Goal: Task Accomplishment & Management: Manage account settings

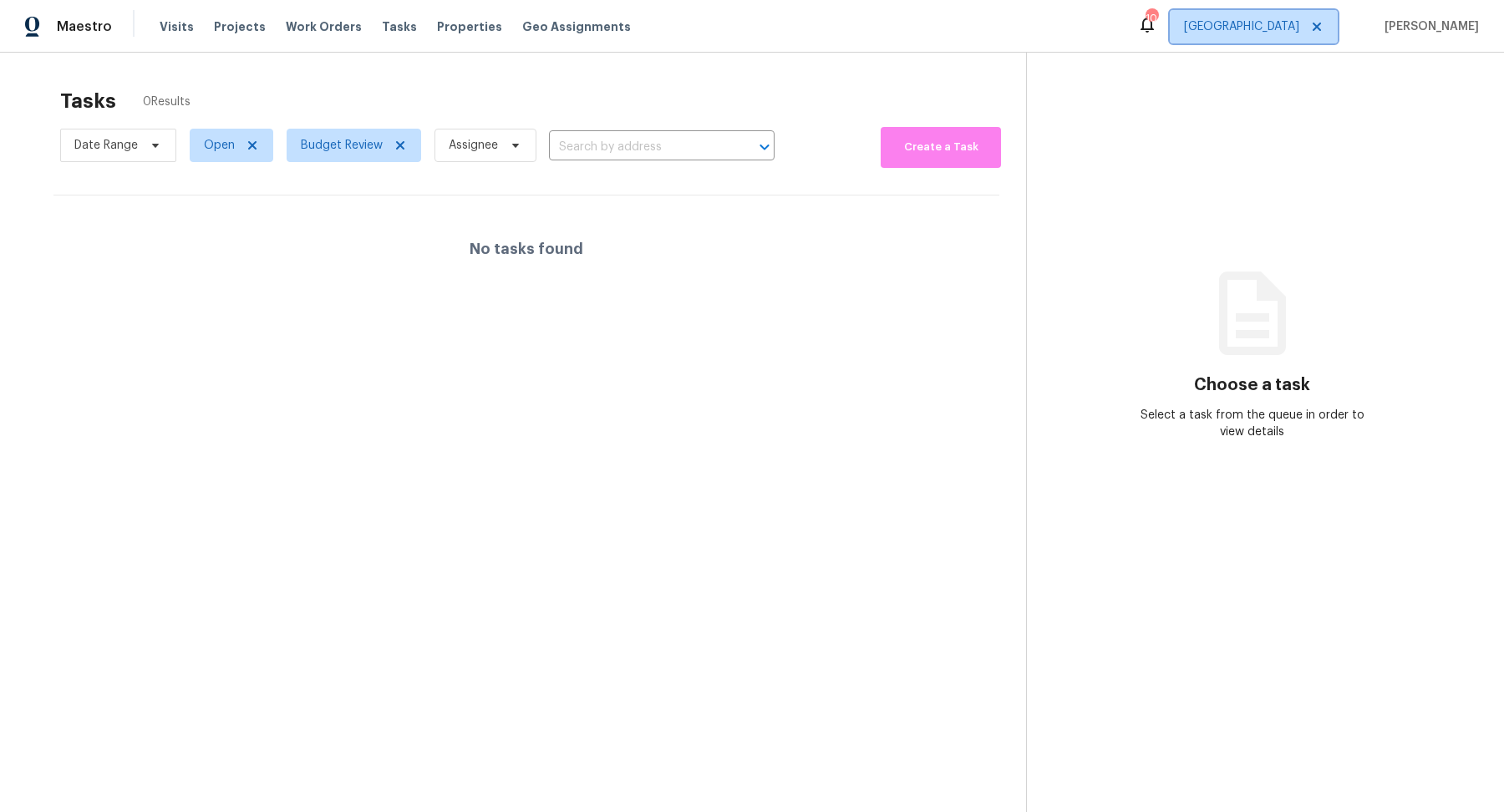
click at [1274, 23] on span "Riverside" at bounding box center [1241, 26] width 115 height 17
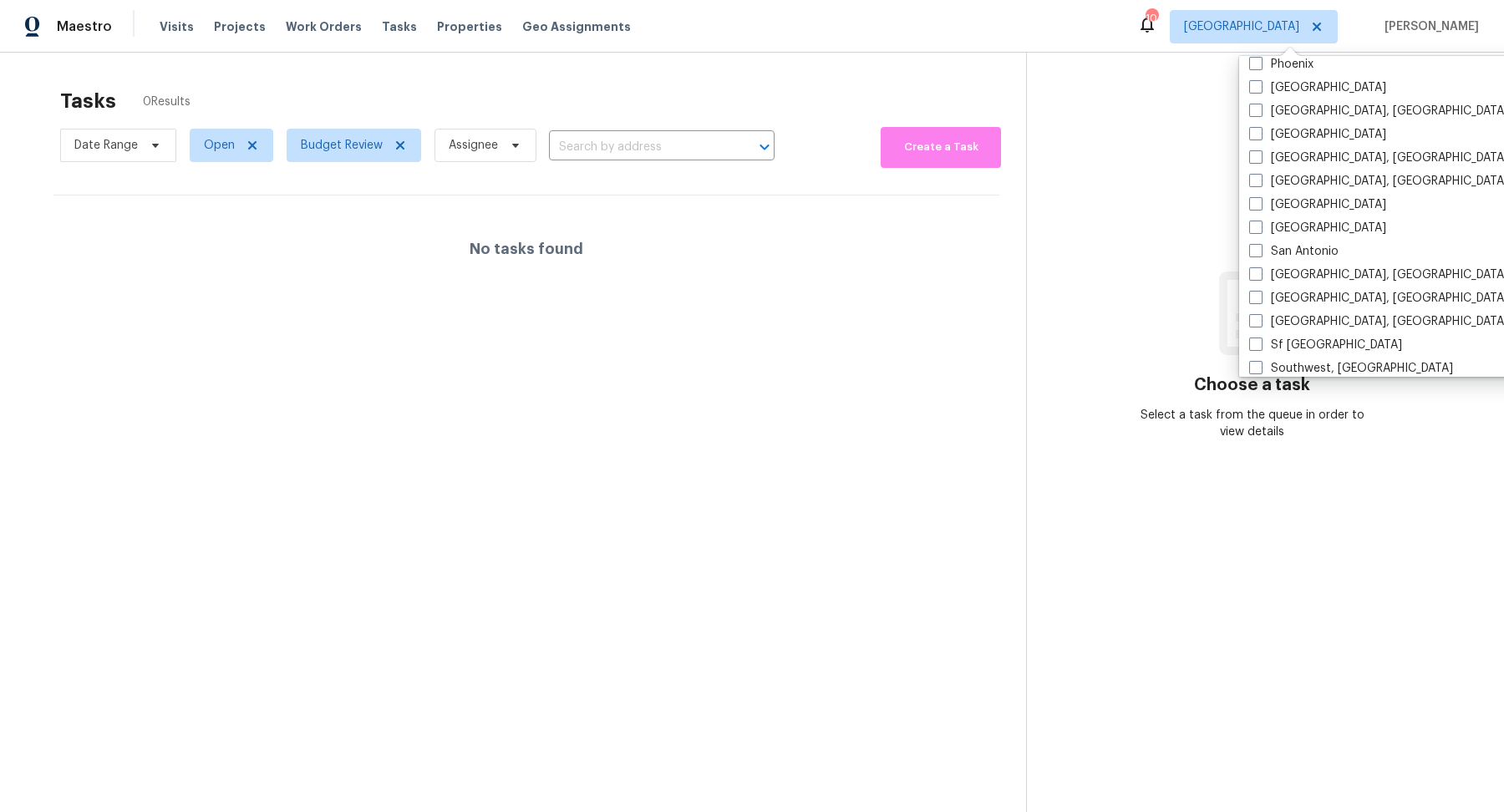
scroll to position [1016, 0]
click at [1258, 267] on span at bounding box center [1255, 273] width 13 height 13
click at [1258, 267] on input "San Diego, CA" at bounding box center [1254, 271] width 11 height 11
checkbox input "true"
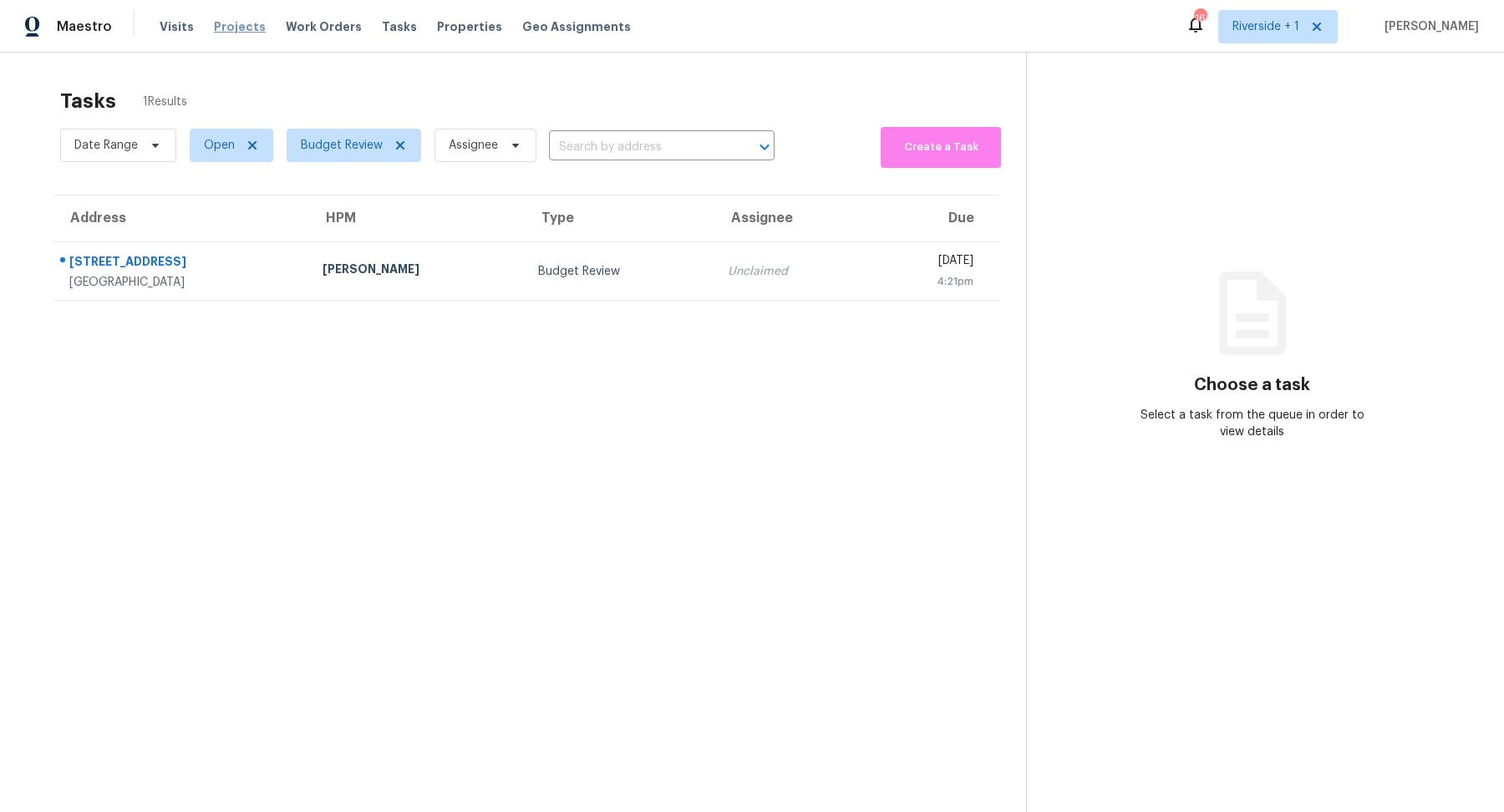
click at [229, 28] on span "Projects" at bounding box center [239, 26] width 52 height 17
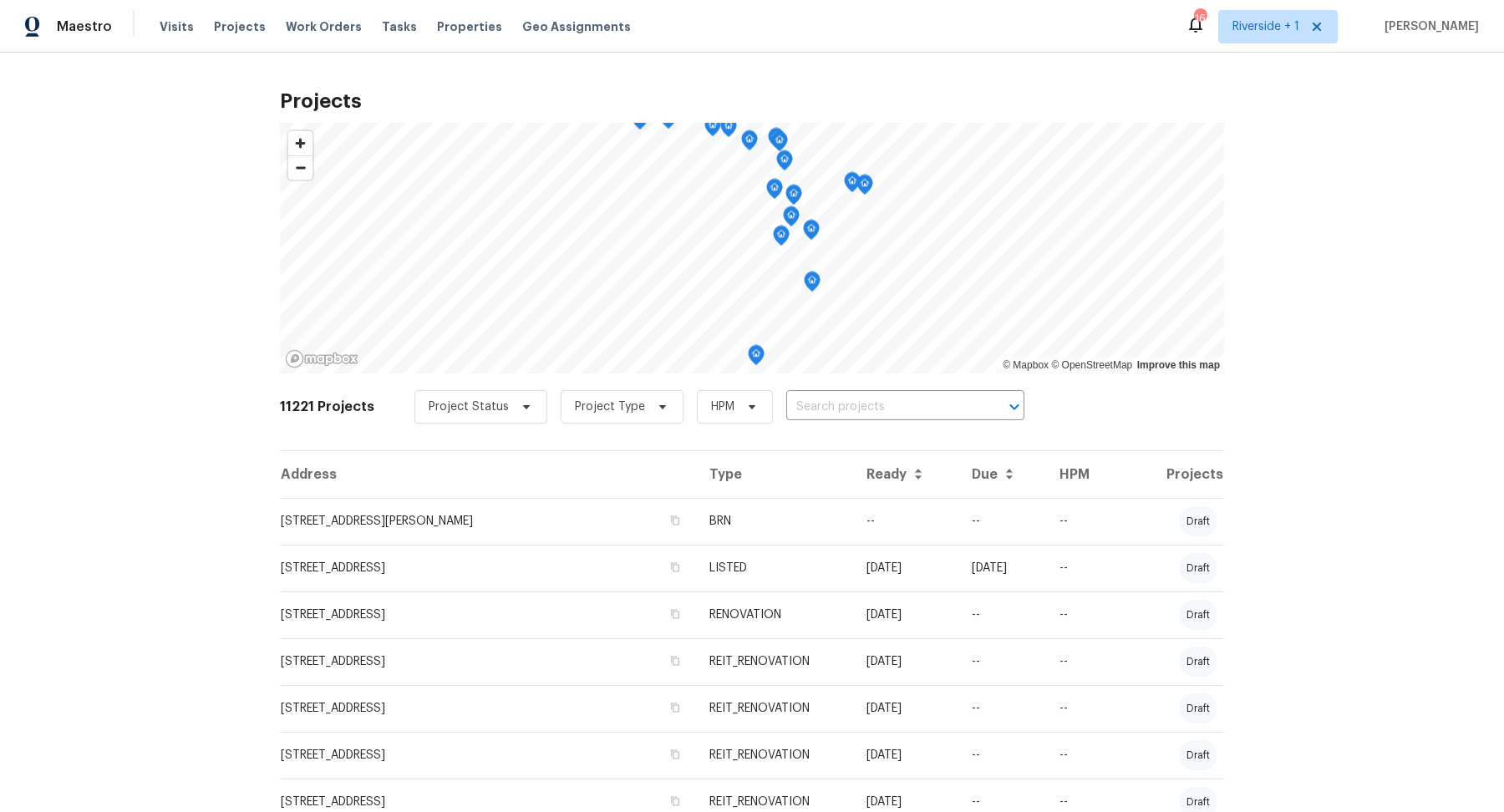
click at [838, 406] on input "text" at bounding box center [881, 408] width 191 height 26
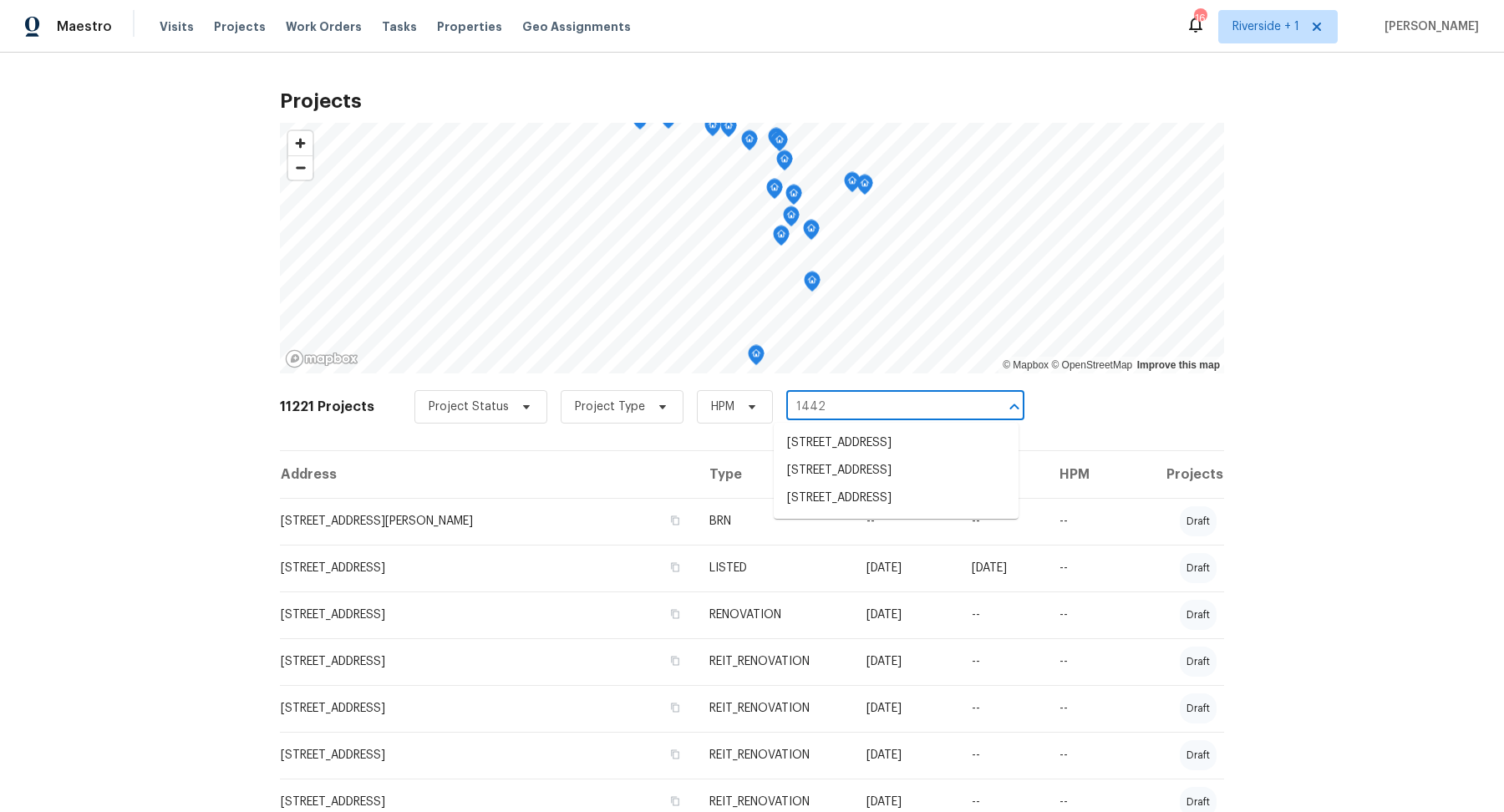
type input "1442"
click at [861, 512] on li "[STREET_ADDRESS]" at bounding box center [895, 498] width 245 height 27
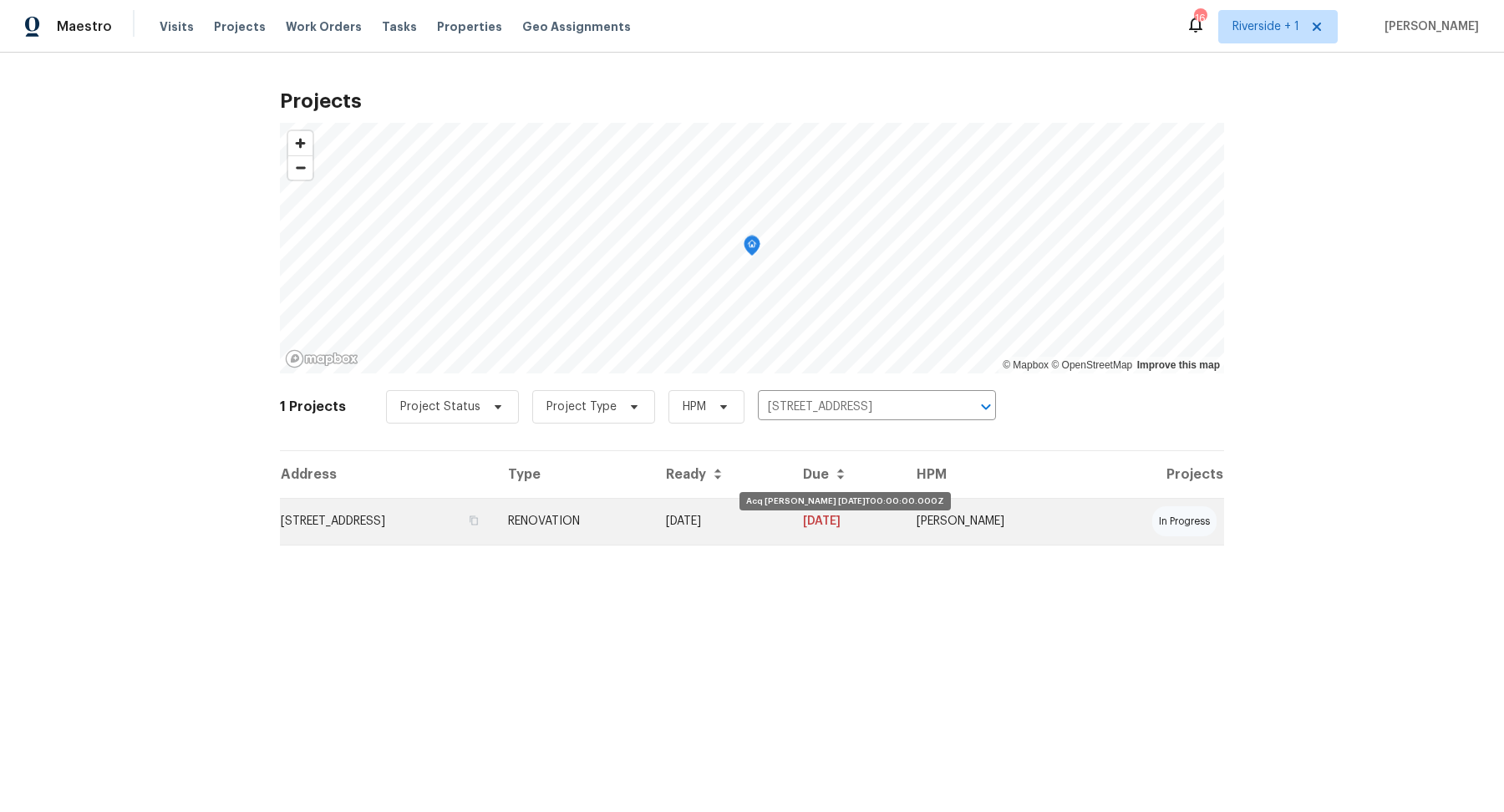
click at [789, 519] on td "09/02/25" at bounding box center [721, 521] width 137 height 46
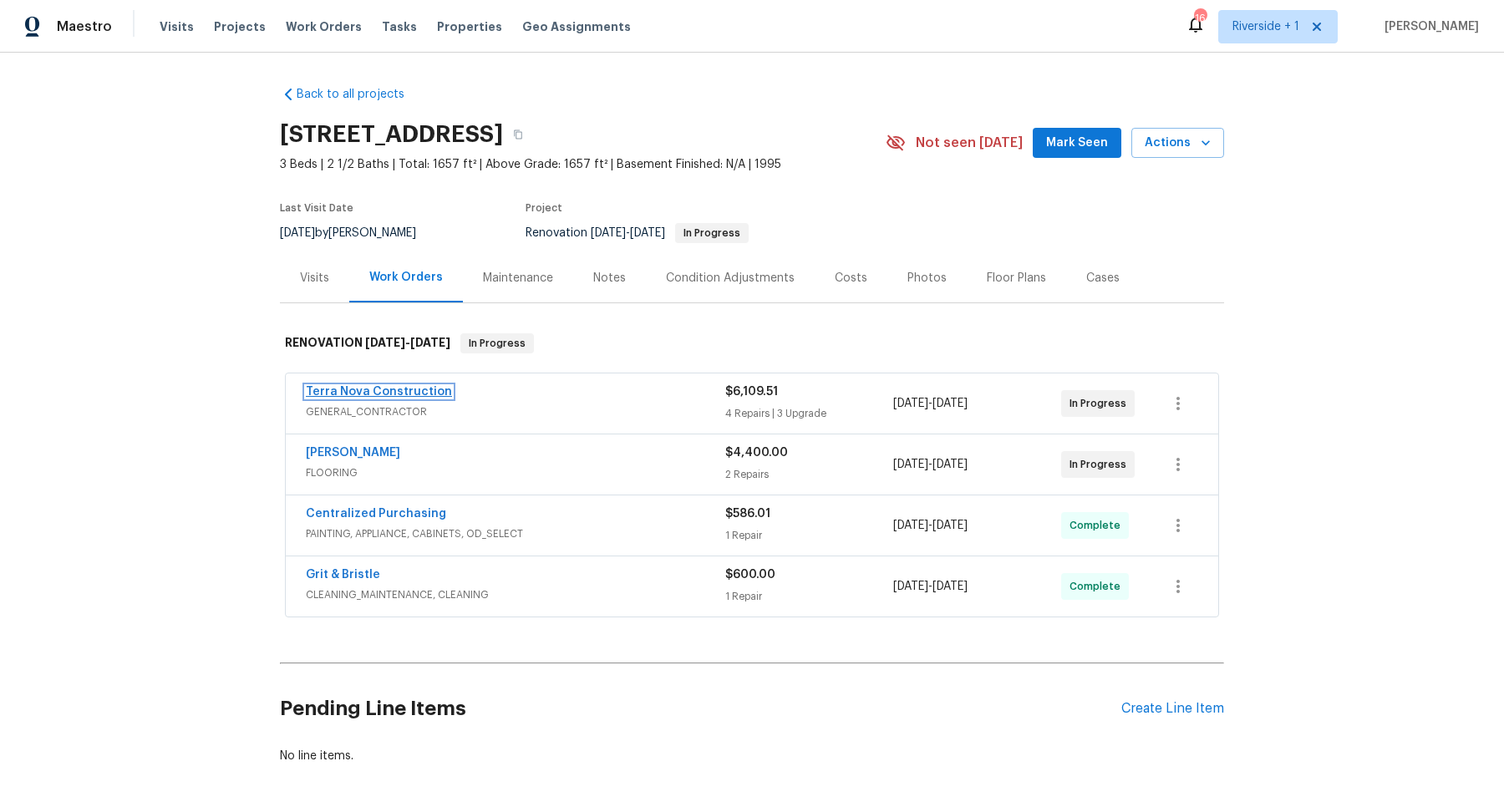
click at [403, 392] on link "Terra Nova Construction" at bounding box center [379, 391] width 146 height 11
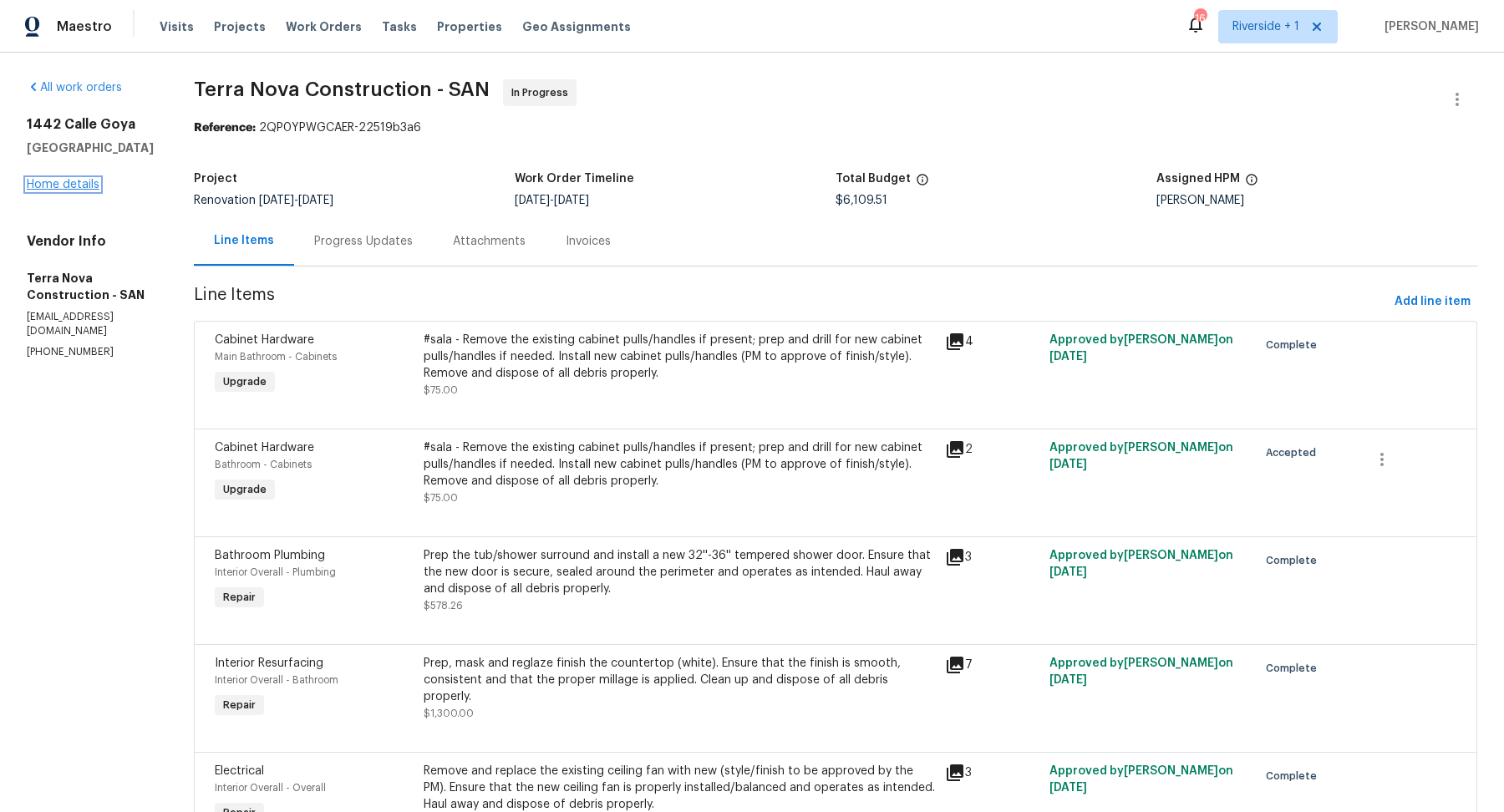
click at [75, 187] on link "Home details" at bounding box center [62, 184] width 73 height 11
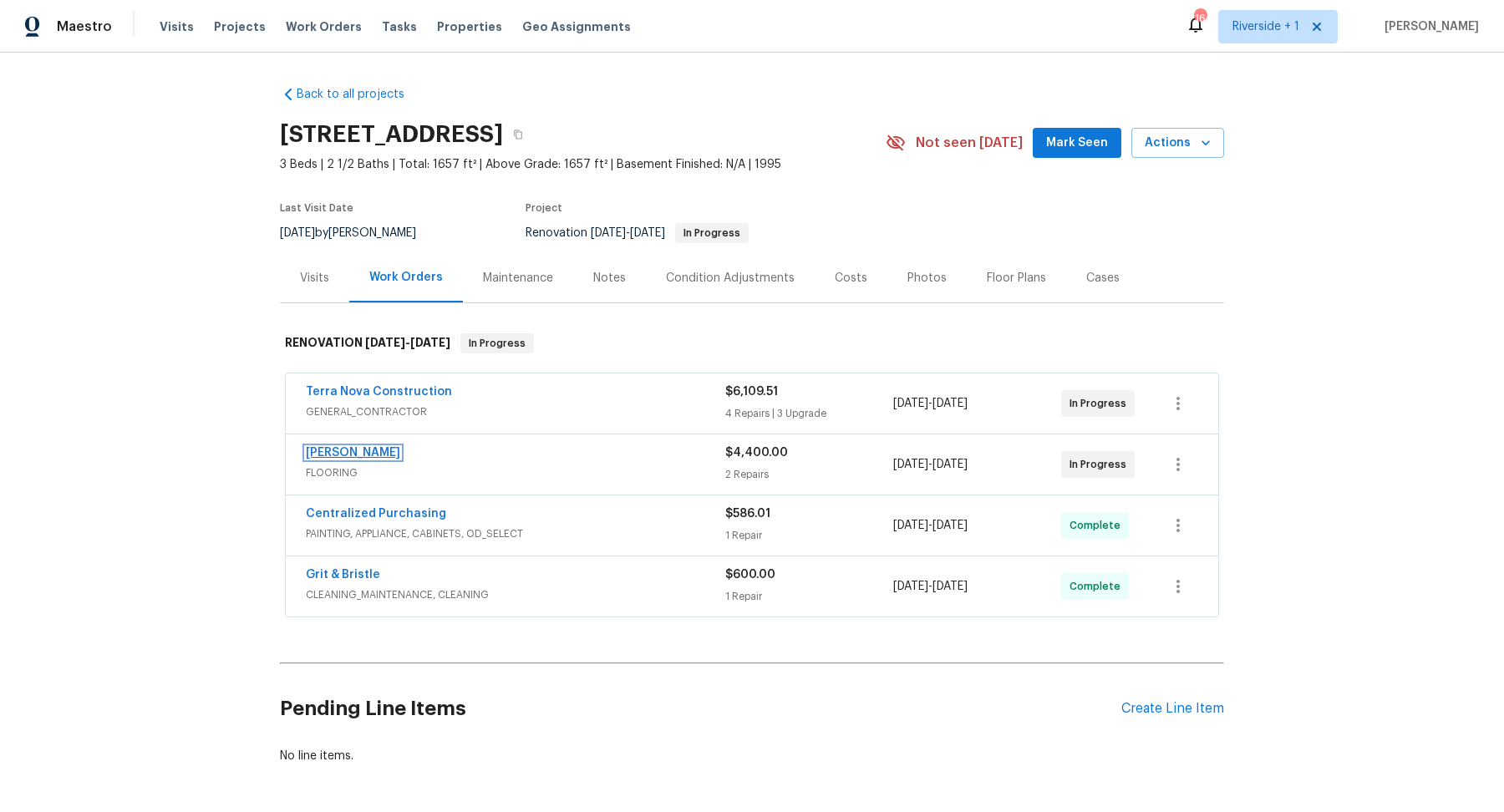
click at [377, 449] on link "[PERSON_NAME]" at bounding box center [353, 452] width 95 height 11
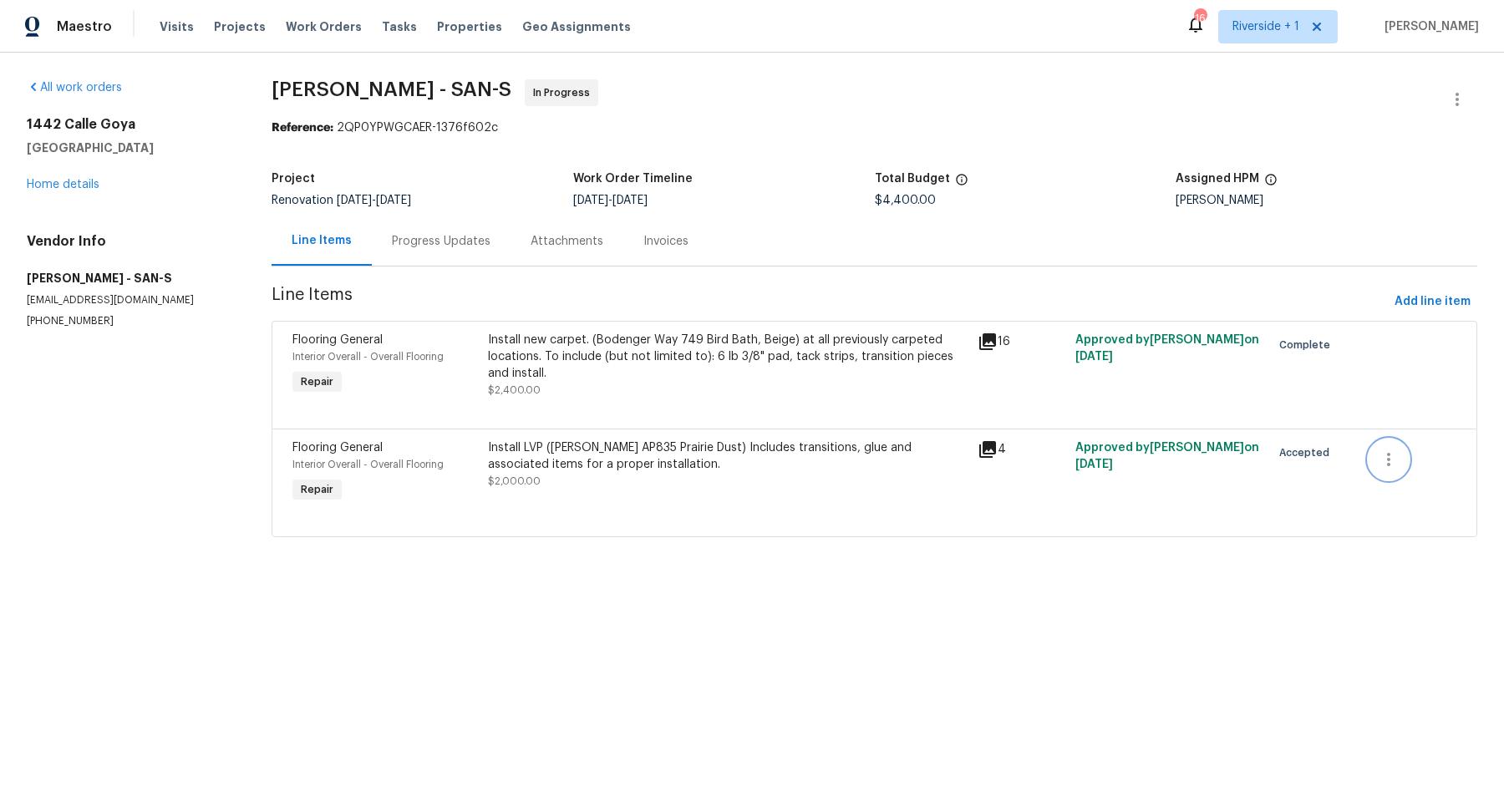
click at [1395, 457] on icon "button" at bounding box center [1388, 459] width 20 height 20
click at [1247, 545] on div at bounding box center [752, 406] width 1504 height 812
click at [1389, 460] on icon "button" at bounding box center [1388, 459] width 20 height 20
click at [1389, 460] on li "Cancel" at bounding box center [1400, 459] width 64 height 27
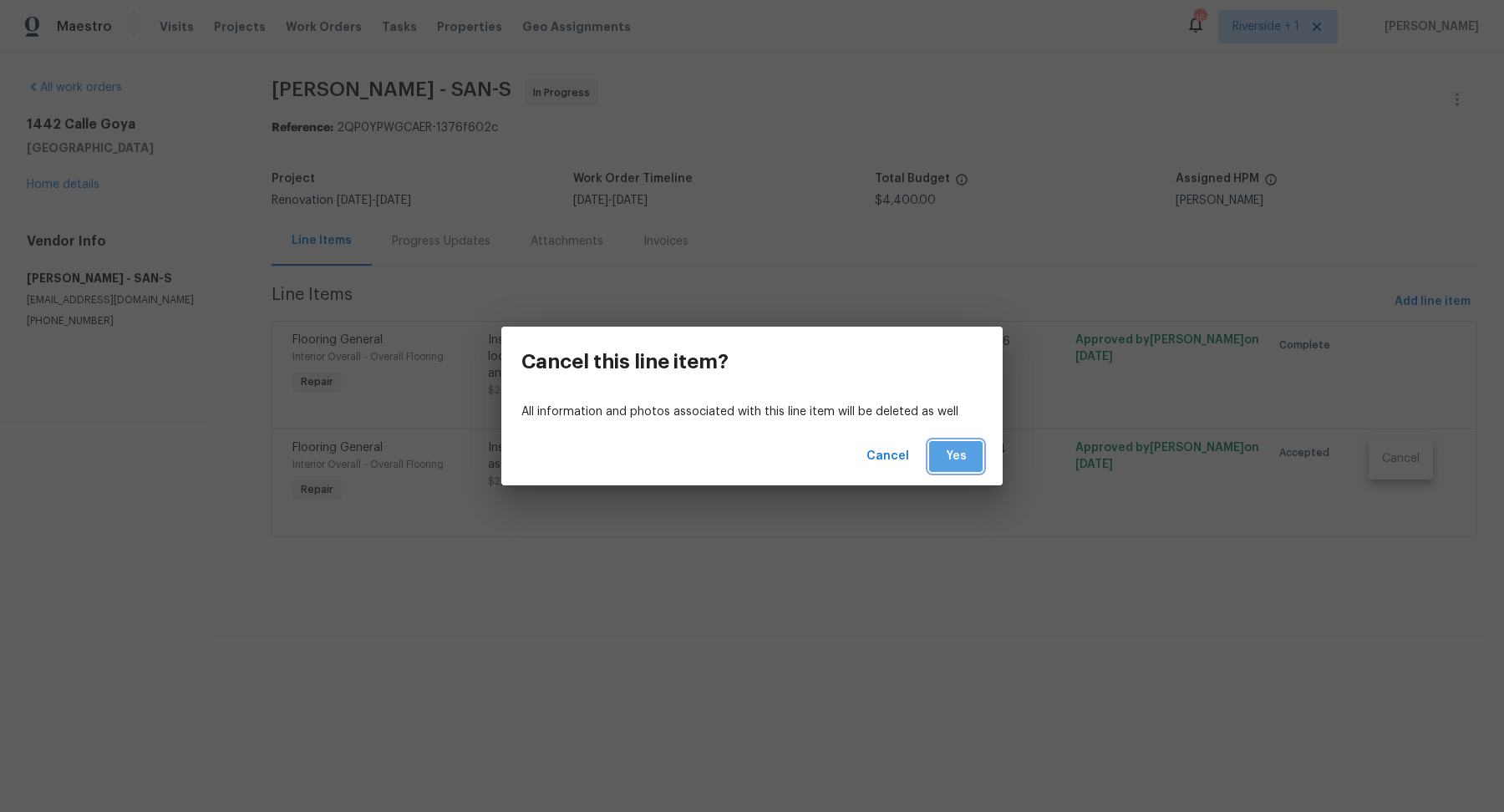
click at [949, 456] on span "Yes" at bounding box center [956, 457] width 26 height 21
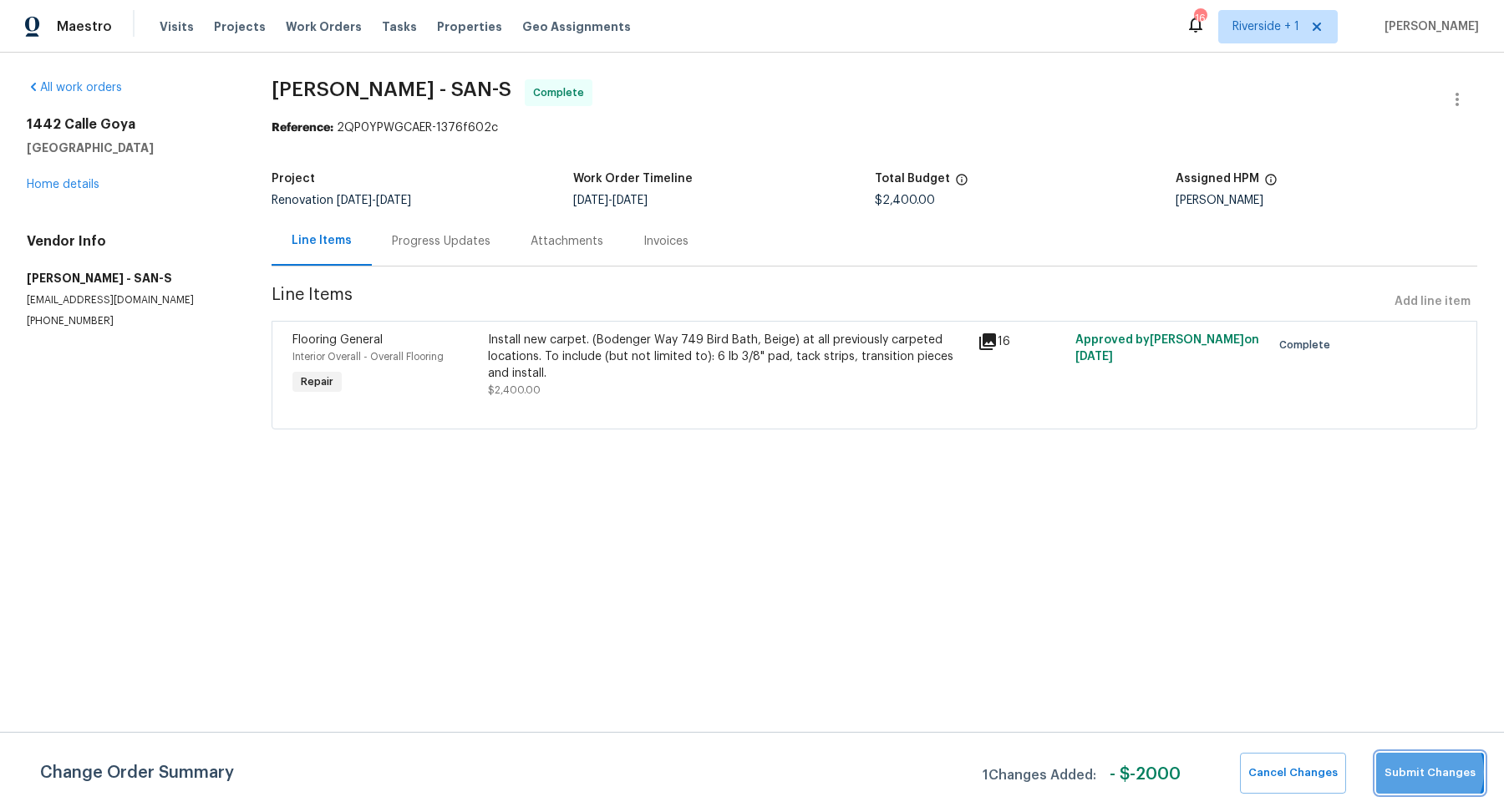
click at [1423, 772] on span "Submit Changes" at bounding box center [1430, 773] width 91 height 19
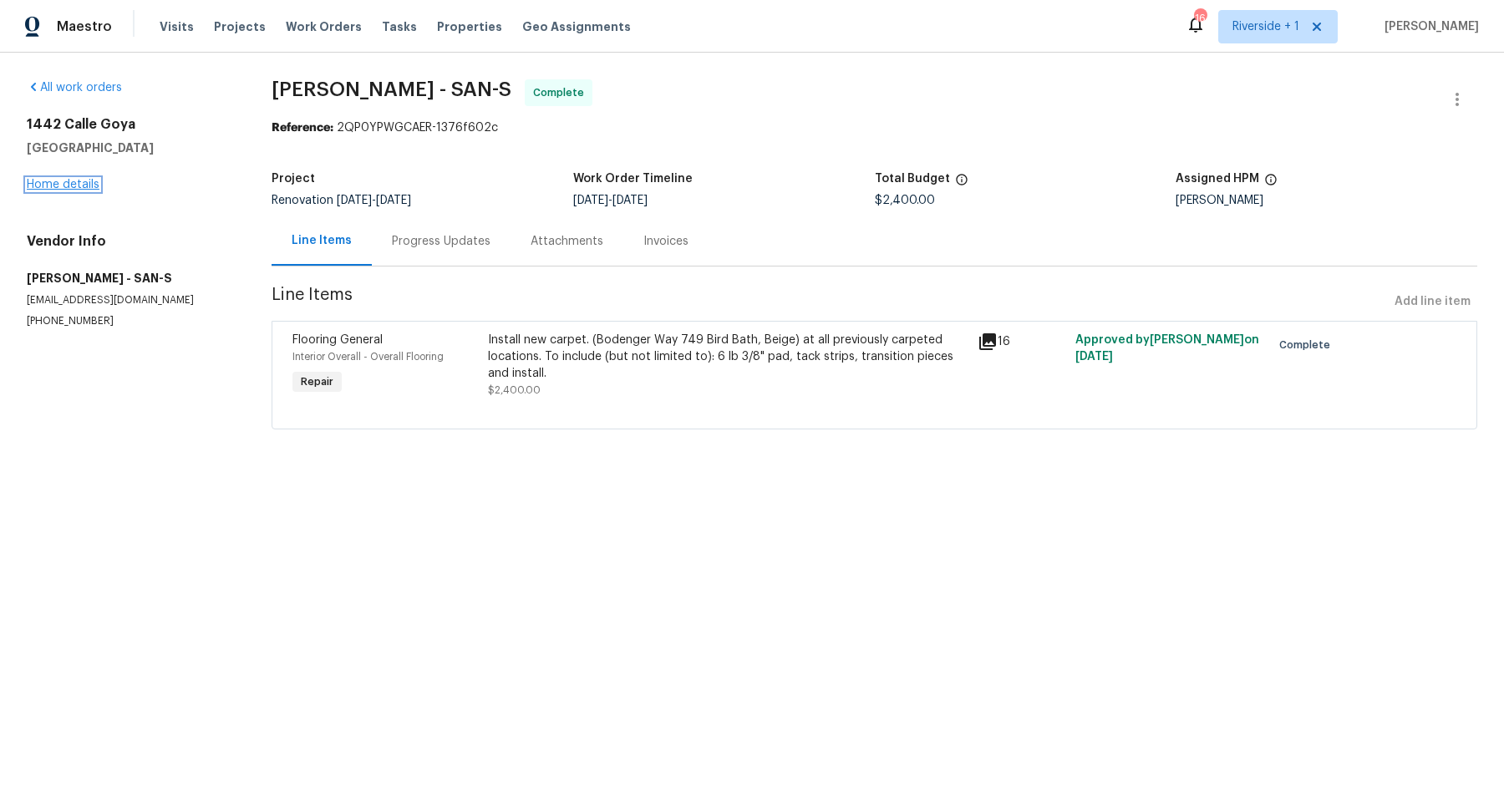
click at [93, 184] on link "Home details" at bounding box center [62, 184] width 73 height 11
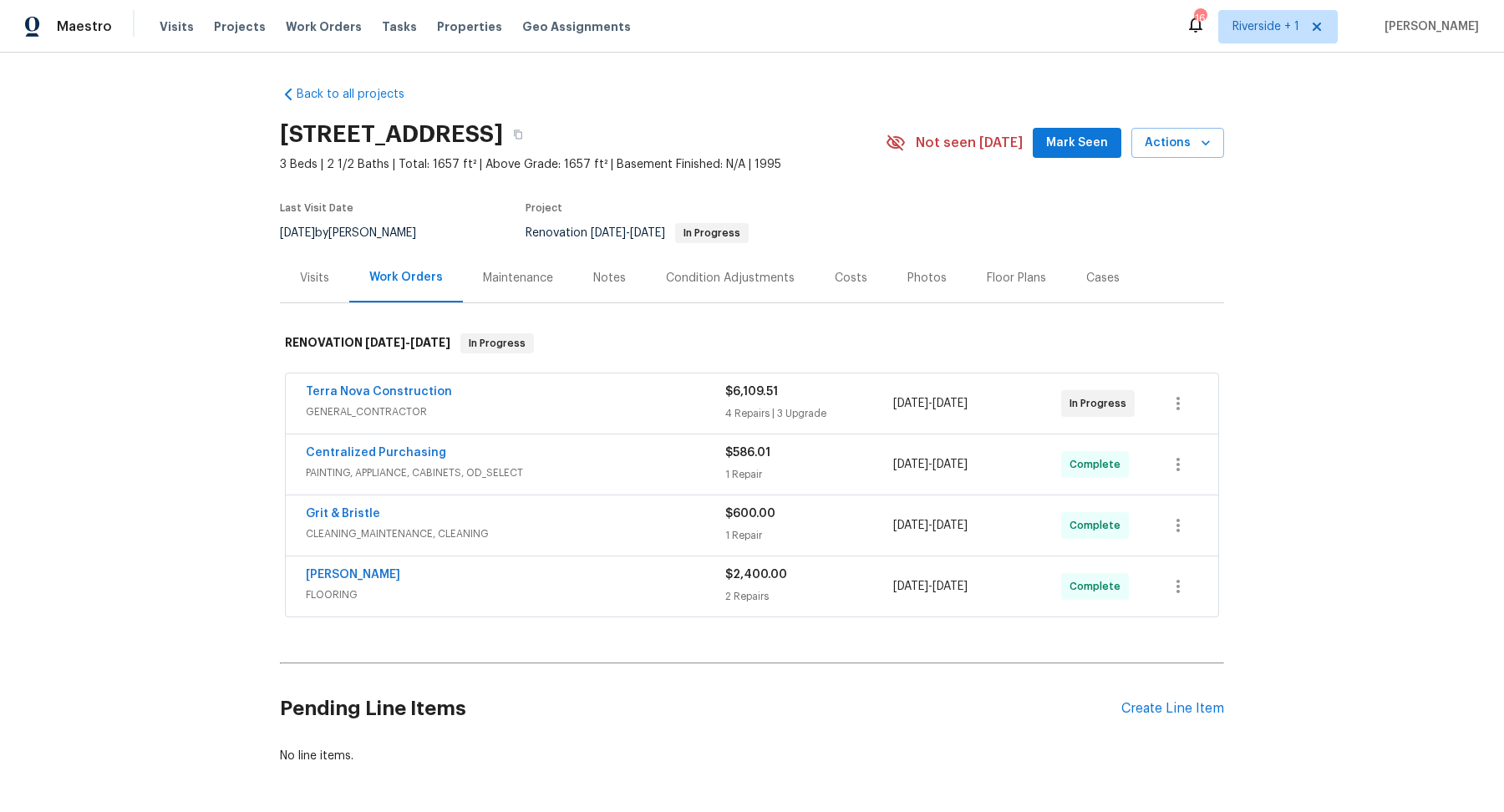
click at [539, 384] on div "Terra Nova Construction" at bounding box center [516, 393] width 419 height 20
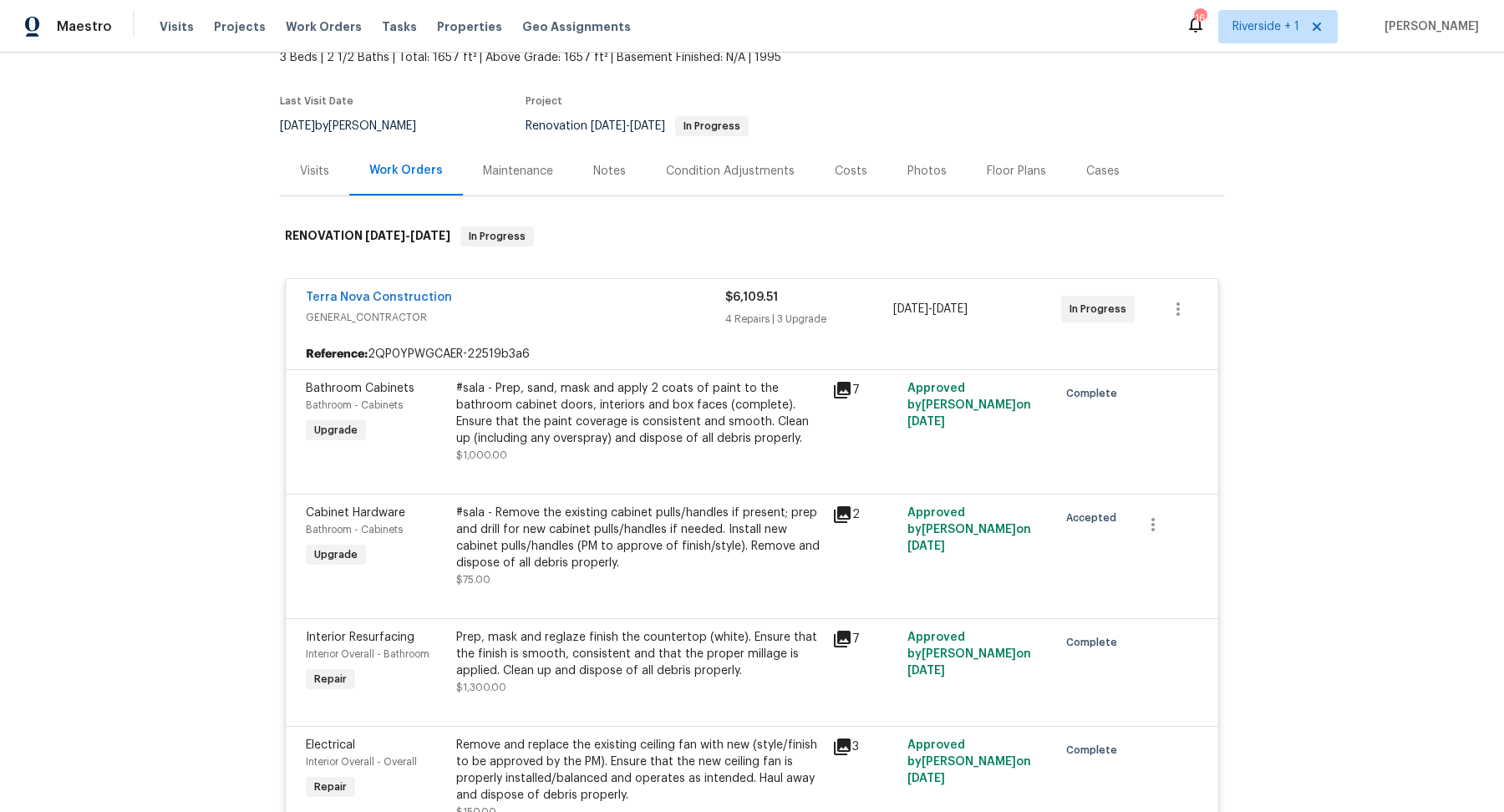
scroll to position [164, 0]
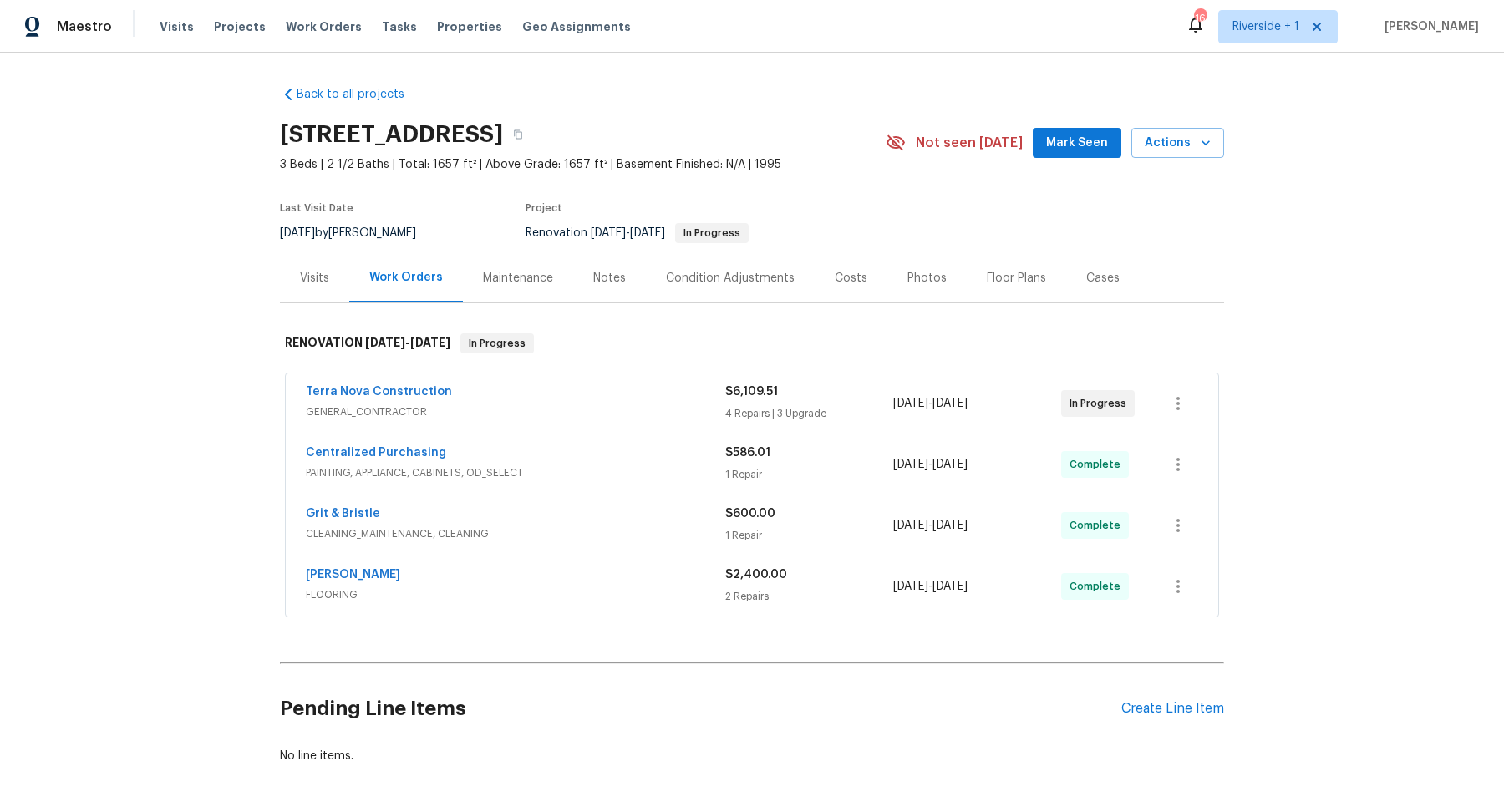
click at [629, 400] on div "Terra Nova Construction" at bounding box center [516, 393] width 419 height 20
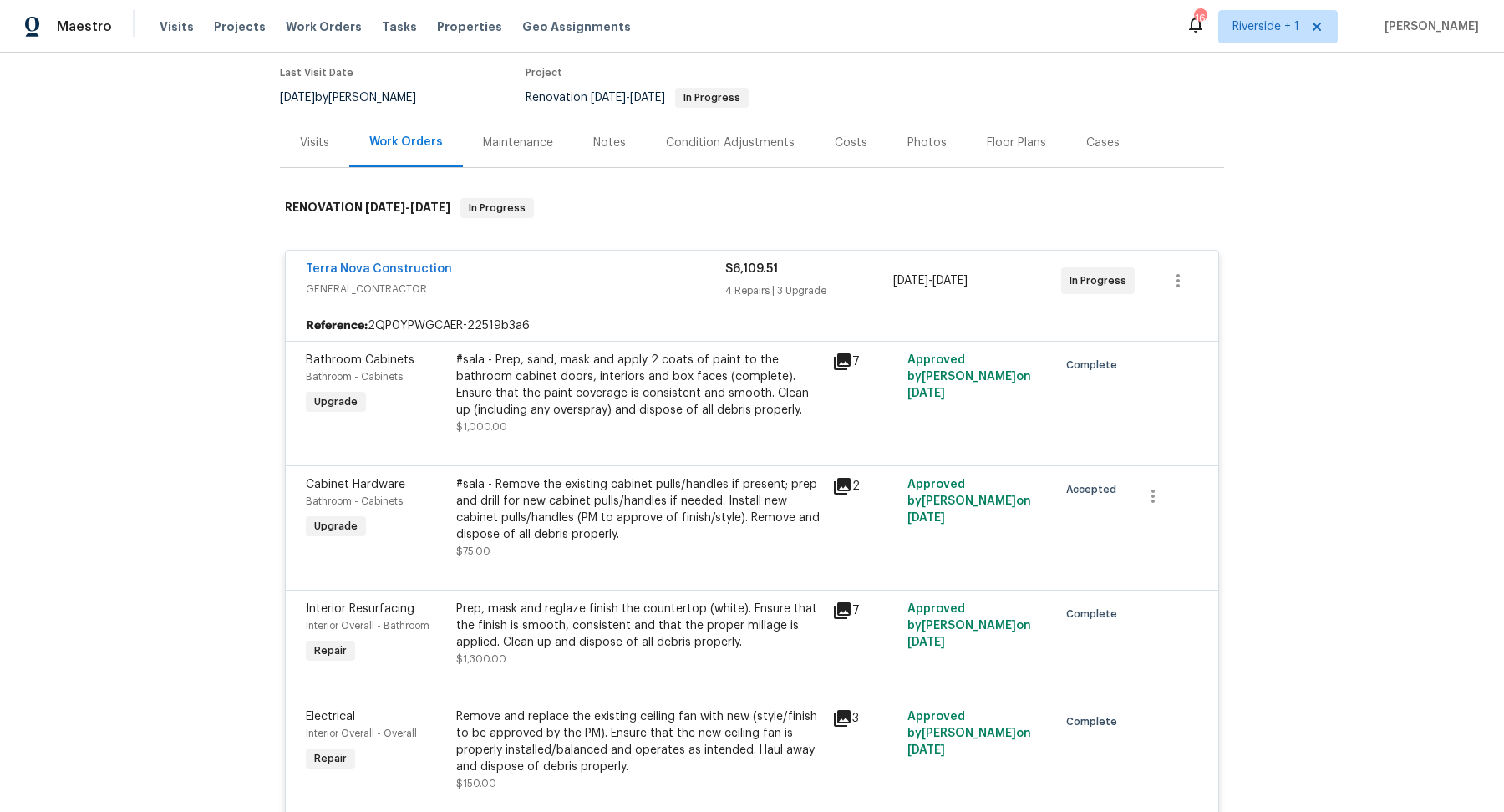
scroll to position [132, 0]
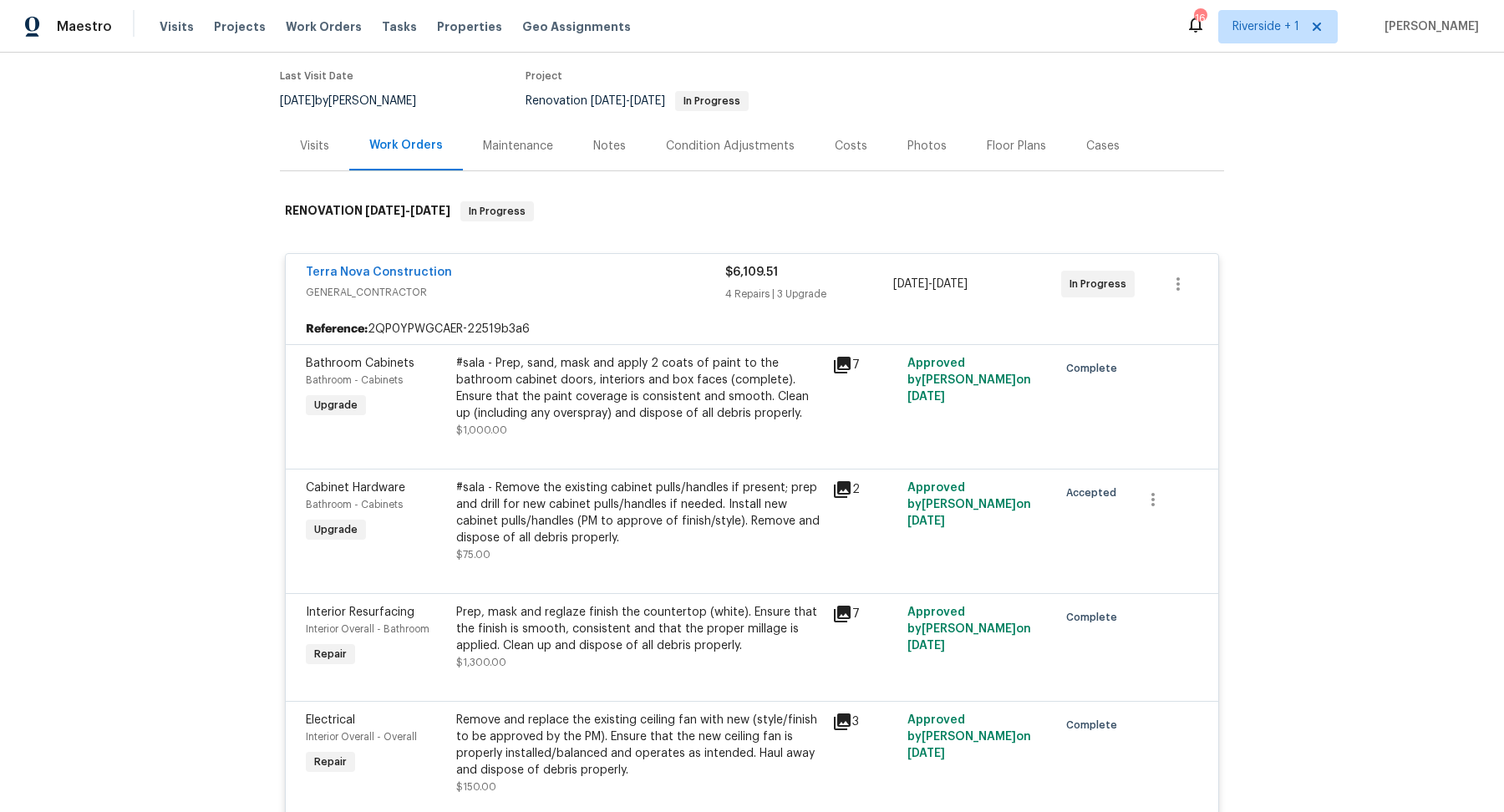
click at [633, 514] on div "#sala - Remove the existing cabinet pulls/handles if present; prep and drill fo…" at bounding box center [638, 513] width 366 height 67
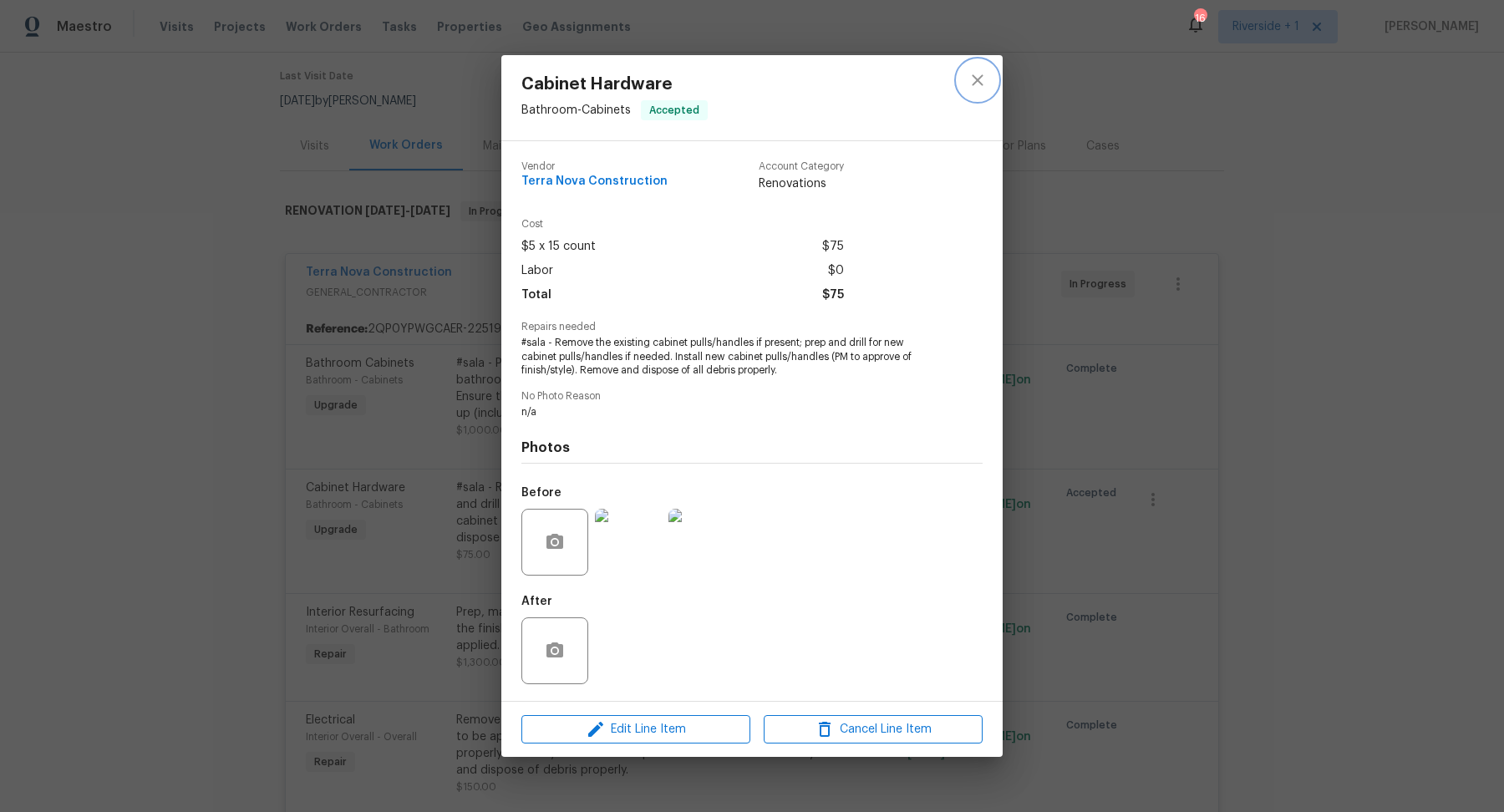
click at [973, 81] on icon "close" at bounding box center [977, 80] width 20 height 20
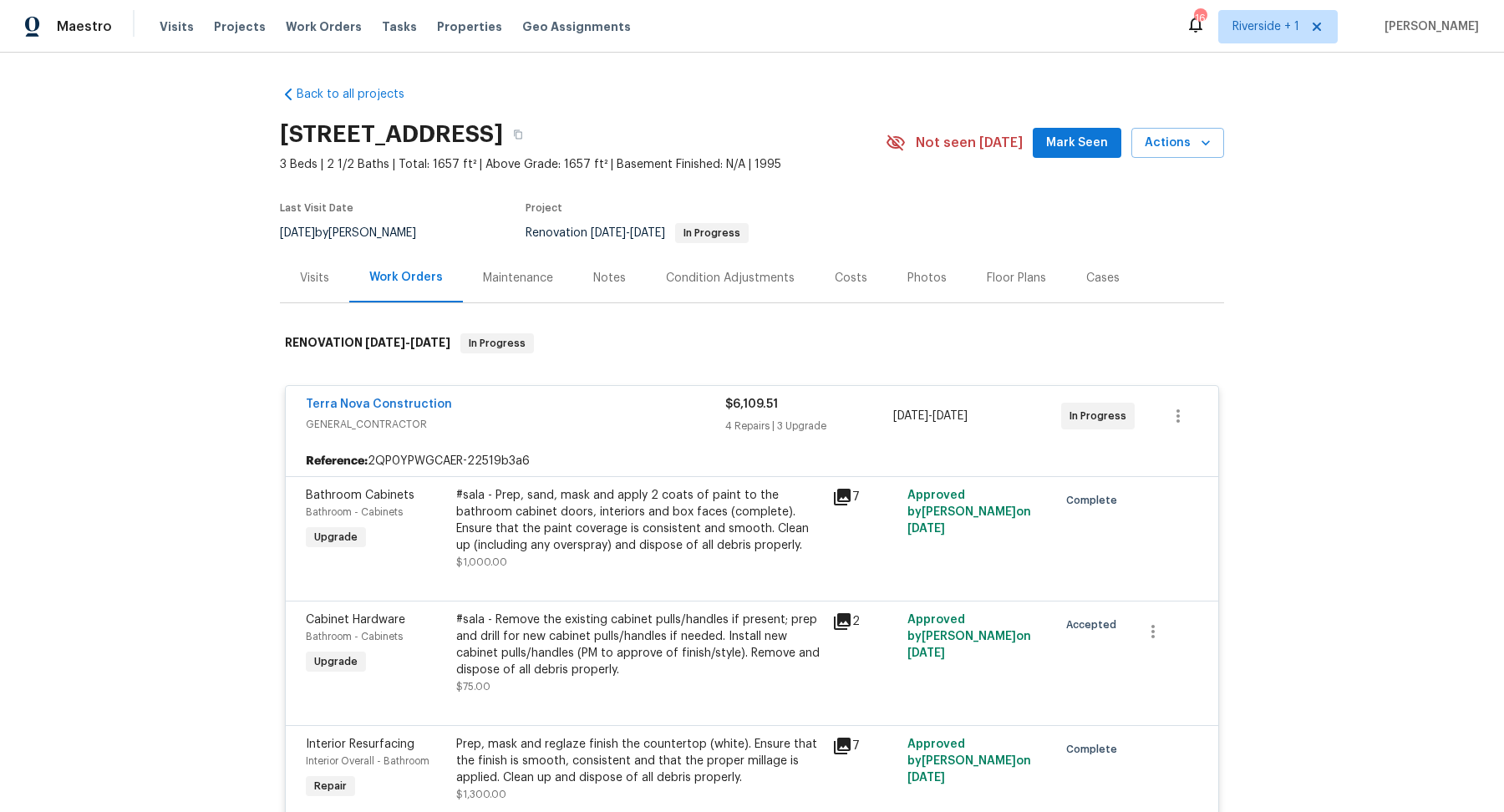
scroll to position [98, 0]
